Goal: Task Accomplishment & Management: Manage account settings

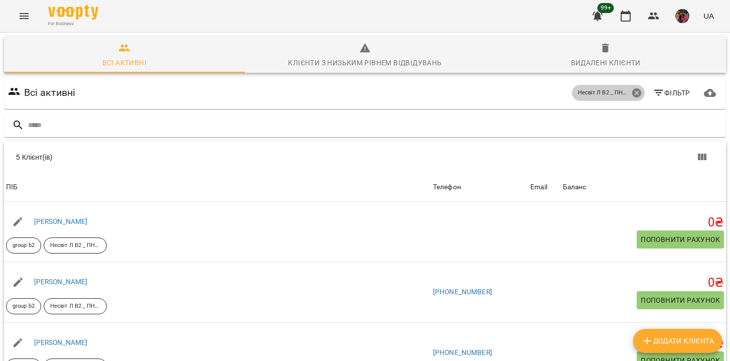
click at [637, 94] on icon at bounding box center [636, 92] width 9 height 9
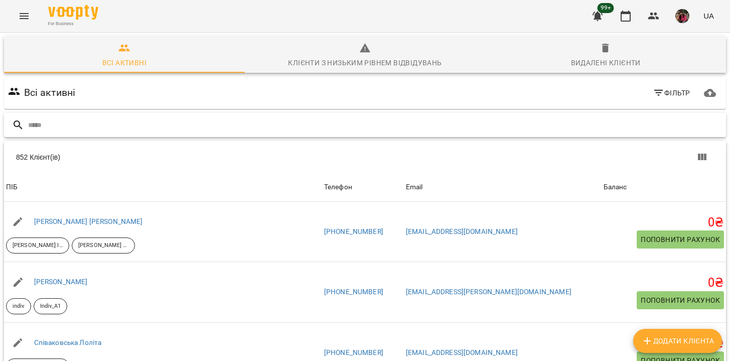
click at [76, 127] on input "text" at bounding box center [375, 125] width 694 height 17
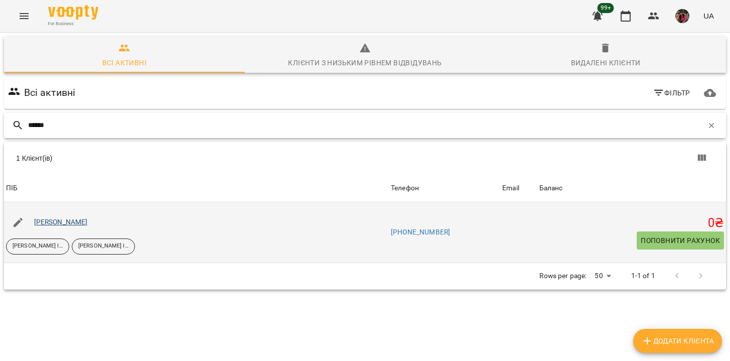
type input "******"
click at [67, 223] on link "[PERSON_NAME]" at bounding box center [61, 222] width 54 height 8
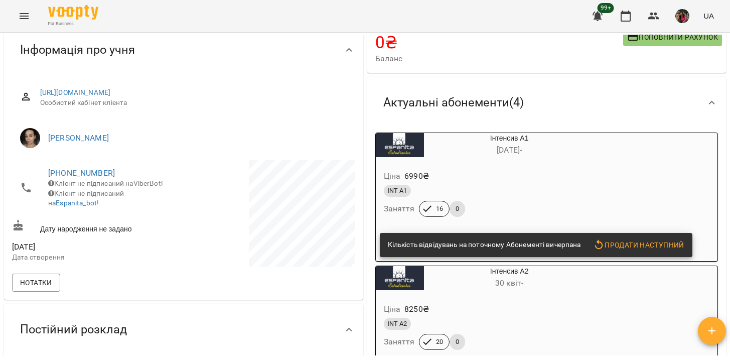
scroll to position [244, 0]
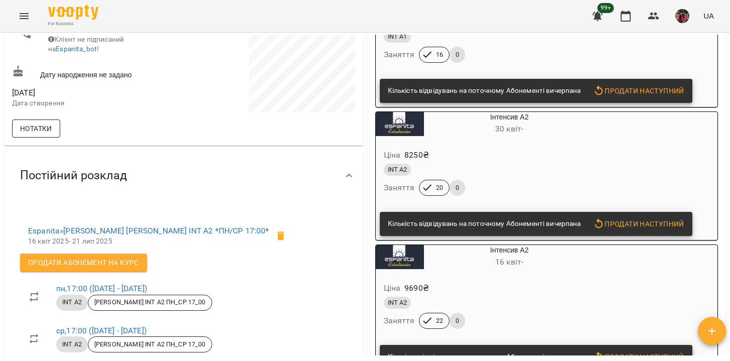
click at [33, 127] on span "Нотатки" at bounding box center [36, 128] width 32 height 12
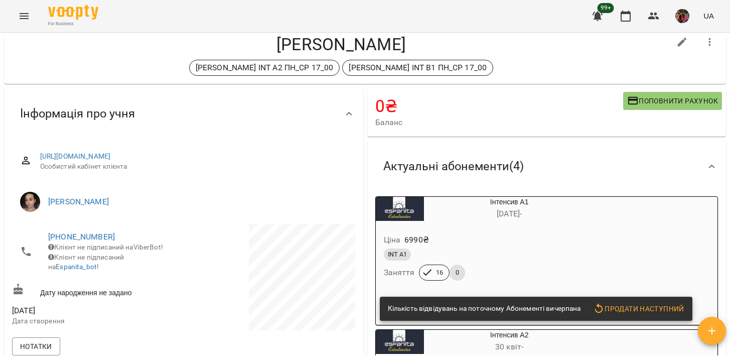
scroll to position [0, 0]
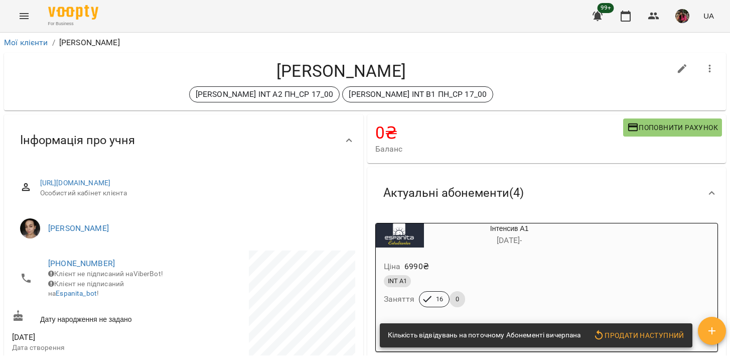
click at [38, 48] on li "Мої клієнти" at bounding box center [26, 43] width 44 height 12
click at [35, 41] on link "Мої клієнти" at bounding box center [26, 43] width 44 height 10
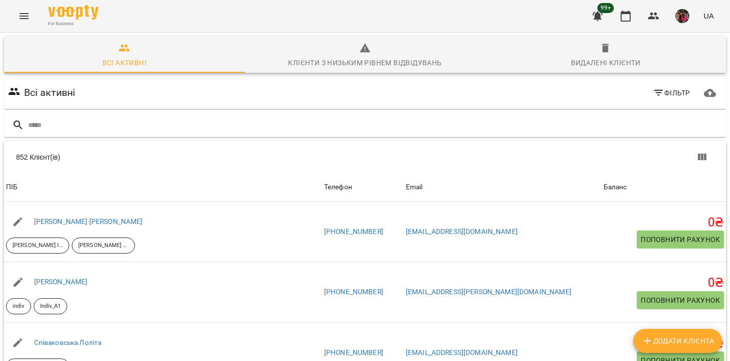
click at [512, 137] on div at bounding box center [365, 125] width 726 height 29
click at [272, 132] on input "text" at bounding box center [375, 125] width 694 height 17
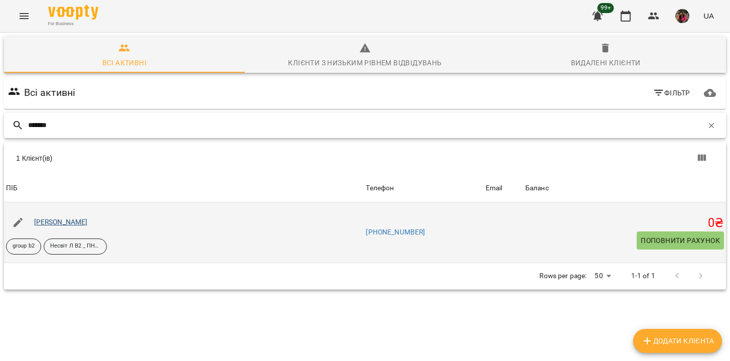
type input "*******"
click at [74, 223] on link "[PERSON_NAME]" at bounding box center [61, 222] width 54 height 8
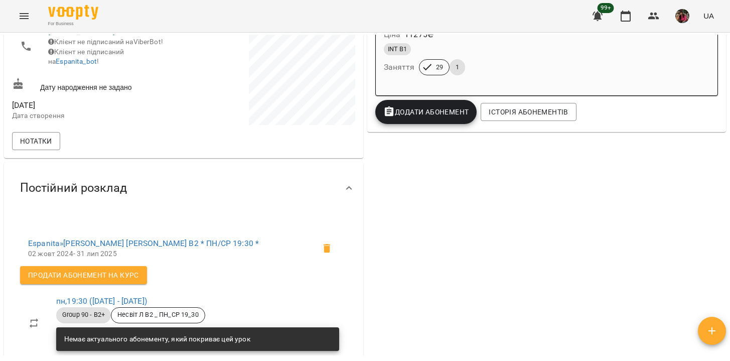
scroll to position [215, 0]
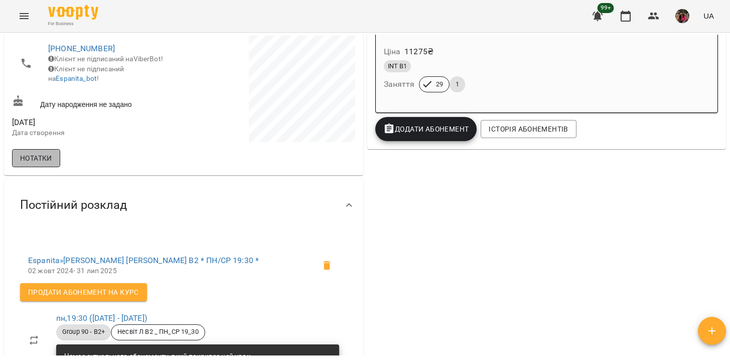
click at [37, 157] on span "Нотатки" at bounding box center [36, 158] width 32 height 12
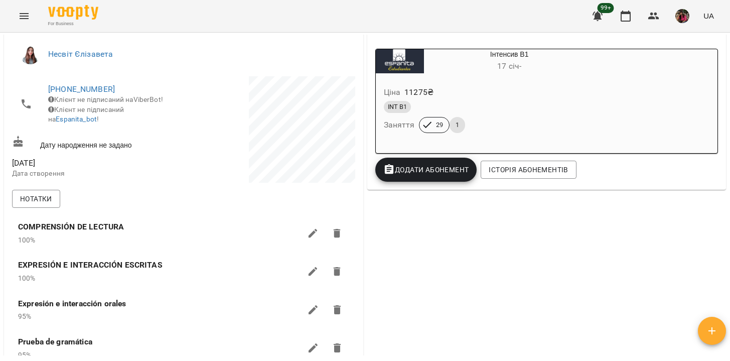
scroll to position [0, 0]
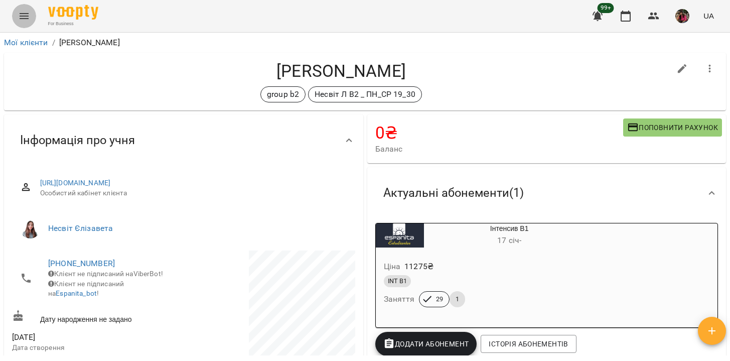
click at [24, 20] on icon "Menu" at bounding box center [24, 16] width 12 height 12
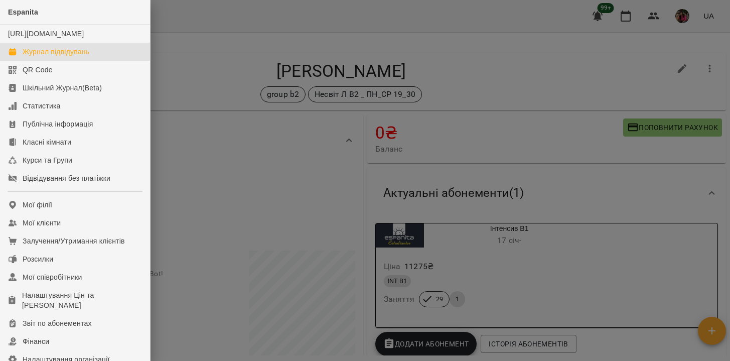
click at [38, 57] on div "Журнал відвідувань" at bounding box center [56, 52] width 67 height 10
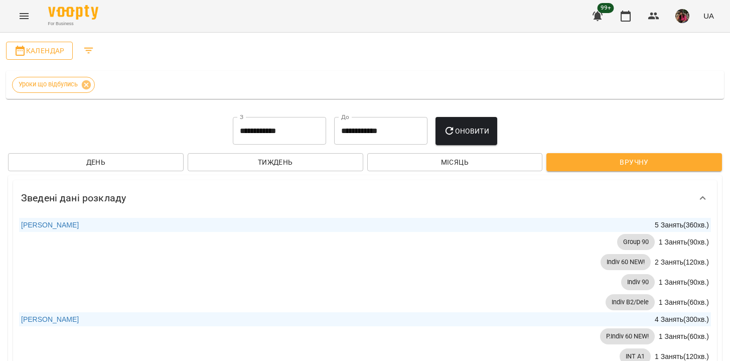
click at [49, 54] on span "Календар" at bounding box center [39, 51] width 51 height 12
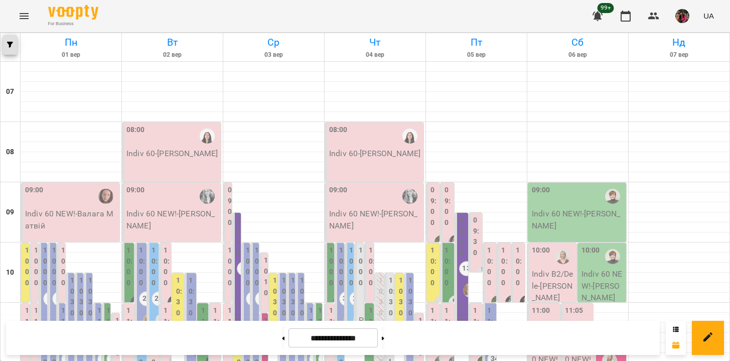
click at [7, 42] on span "button" at bounding box center [10, 45] width 14 height 6
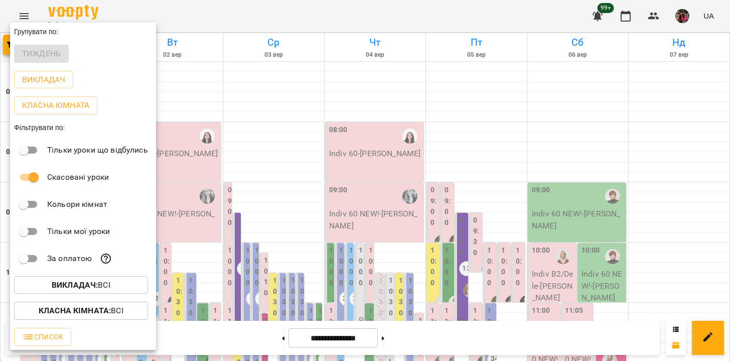
click at [93, 289] on b "Викладач :" at bounding box center [75, 285] width 46 height 10
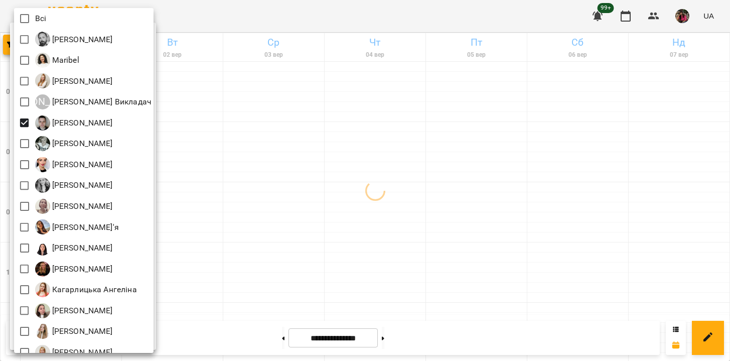
click at [201, 147] on div at bounding box center [365, 180] width 730 height 361
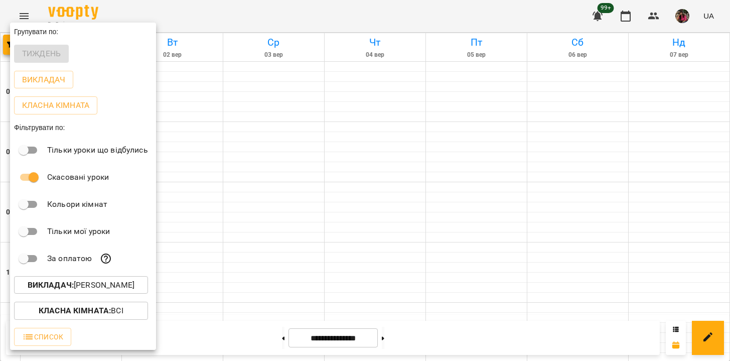
click at [201, 157] on div at bounding box center [365, 180] width 730 height 361
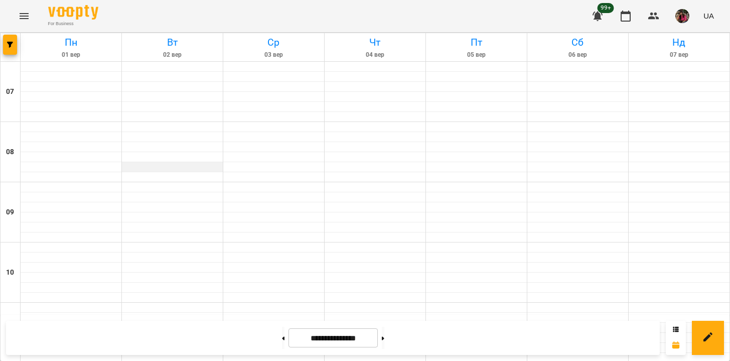
scroll to position [690, 0]
click at [282, 336] on button at bounding box center [283, 338] width 3 height 22
click at [282, 340] on button at bounding box center [283, 338] width 3 height 22
type input "**********"
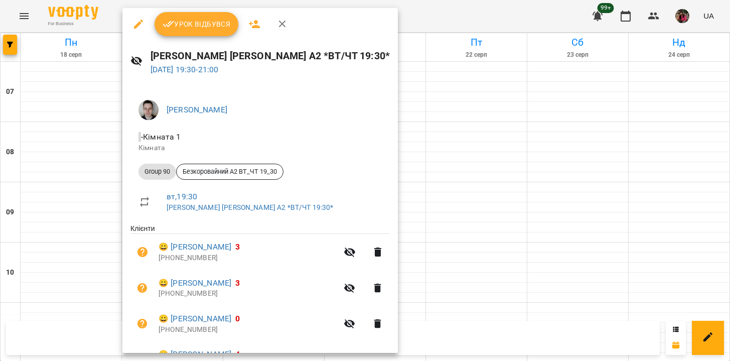
scroll to position [167, 0]
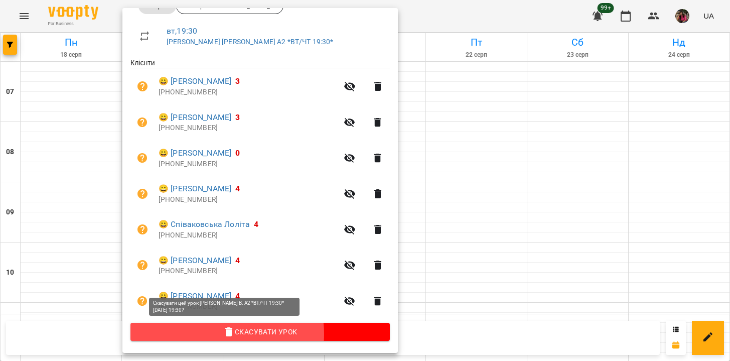
click at [227, 334] on span "Скасувати Урок" at bounding box center [260, 332] width 243 height 12
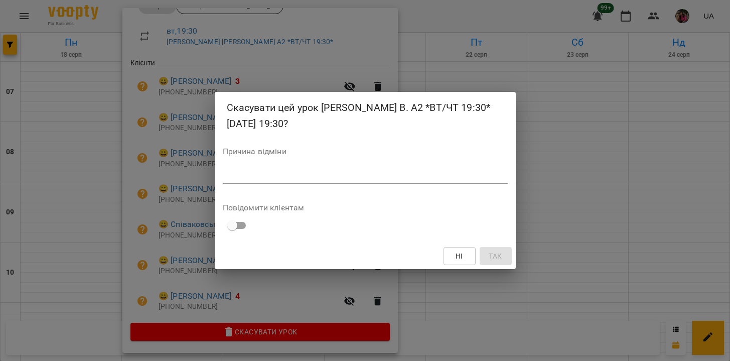
click at [269, 177] on textarea at bounding box center [365, 176] width 285 height 10
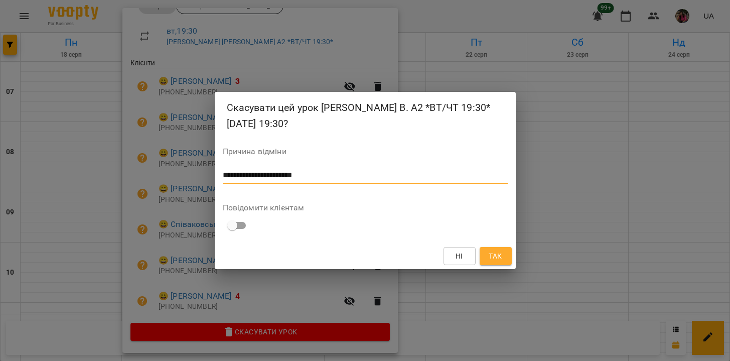
type textarea "**********"
click at [501, 259] on span "Так" at bounding box center [495, 256] width 13 height 12
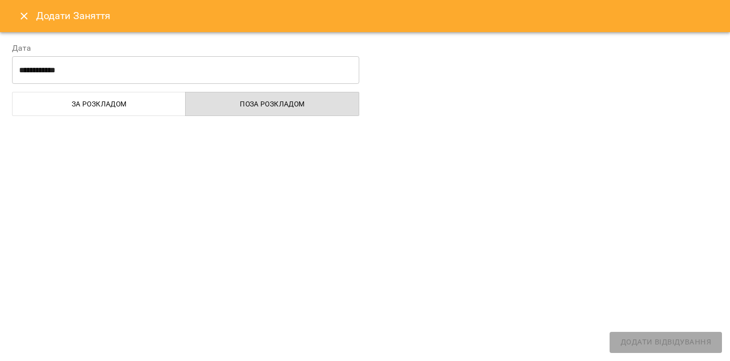
select select
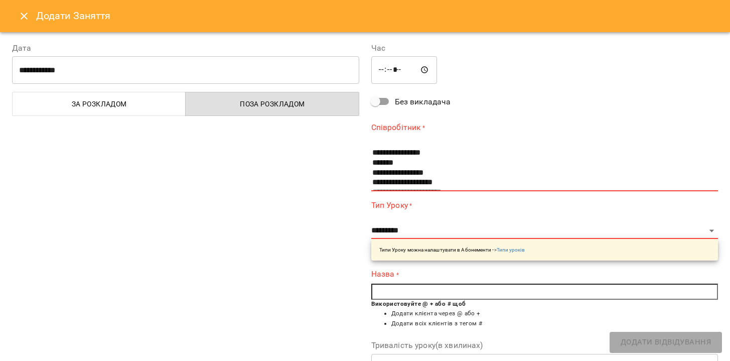
click at [185, 195] on div "**********" at bounding box center [185, 260] width 359 height 460
click at [25, 16] on icon "Close" at bounding box center [24, 16] width 12 height 12
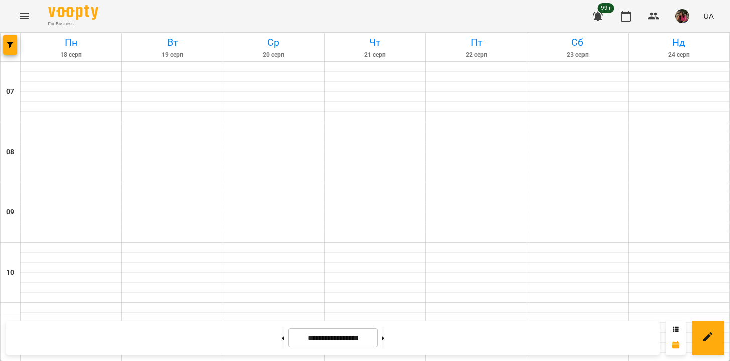
click at [22, 22] on icon "Menu" at bounding box center [24, 16] width 12 height 12
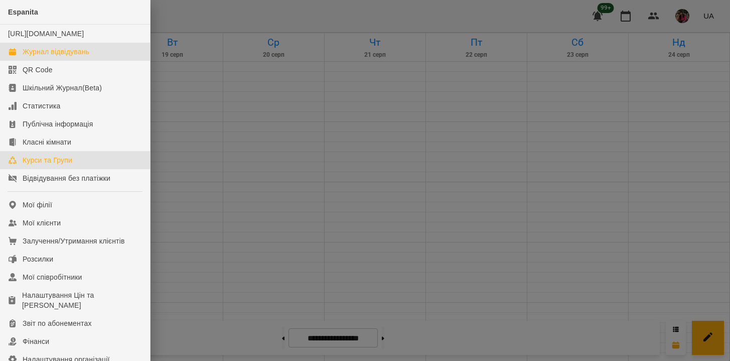
click at [37, 165] on div "Курси та Групи" at bounding box center [48, 160] width 50 height 10
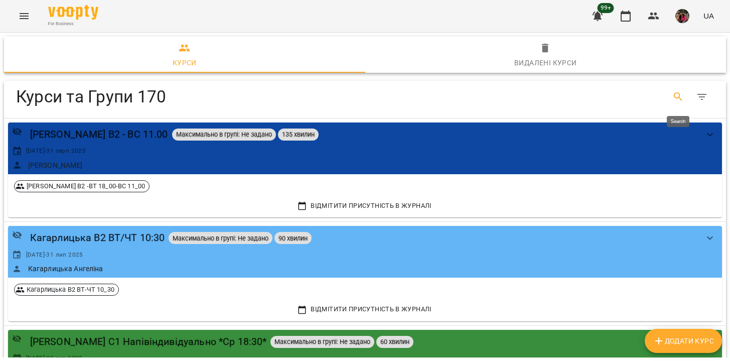
click at [675, 100] on icon "Search" at bounding box center [679, 97] width 12 height 12
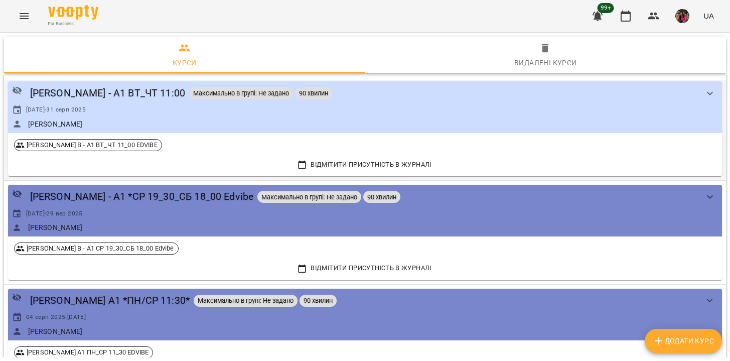
scroll to position [41, 0]
type input "****"
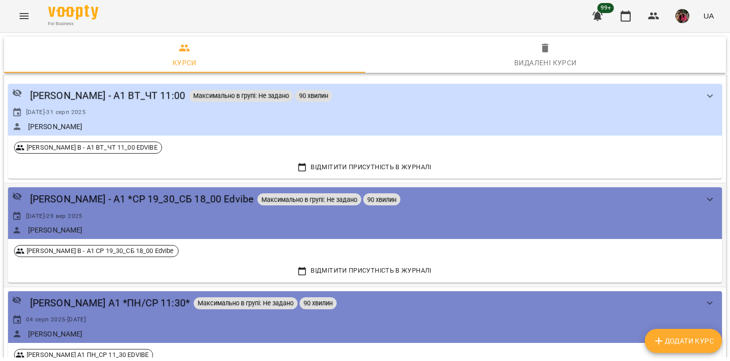
scroll to position [39, 0]
click at [22, 17] on icon "Menu" at bounding box center [24, 16] width 12 height 12
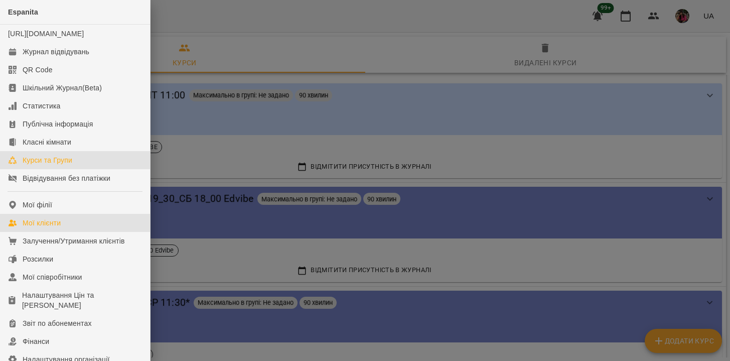
click at [53, 228] on div "Мої клієнти" at bounding box center [42, 223] width 38 height 10
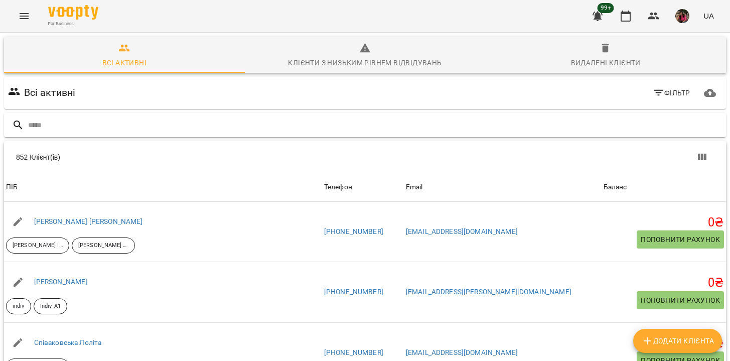
click at [61, 128] on input "text" at bounding box center [375, 125] width 694 height 17
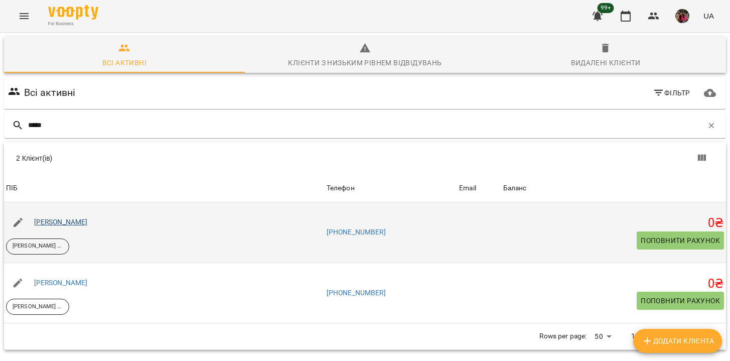
type input "*****"
click at [71, 221] on link "[PERSON_NAME]" at bounding box center [61, 222] width 54 height 8
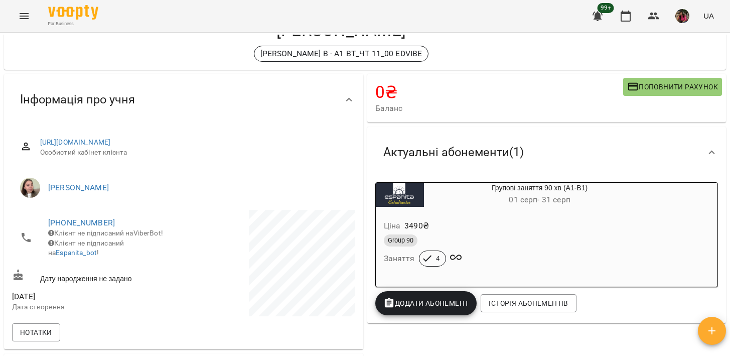
scroll to position [49, 0]
